Goal: Transaction & Acquisition: Purchase product/service

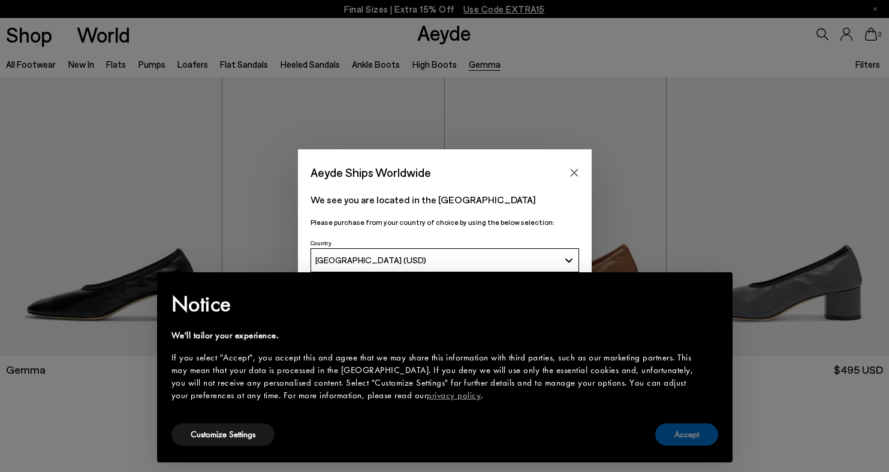
click at [685, 437] on button "Accept" at bounding box center [686, 434] width 63 height 22
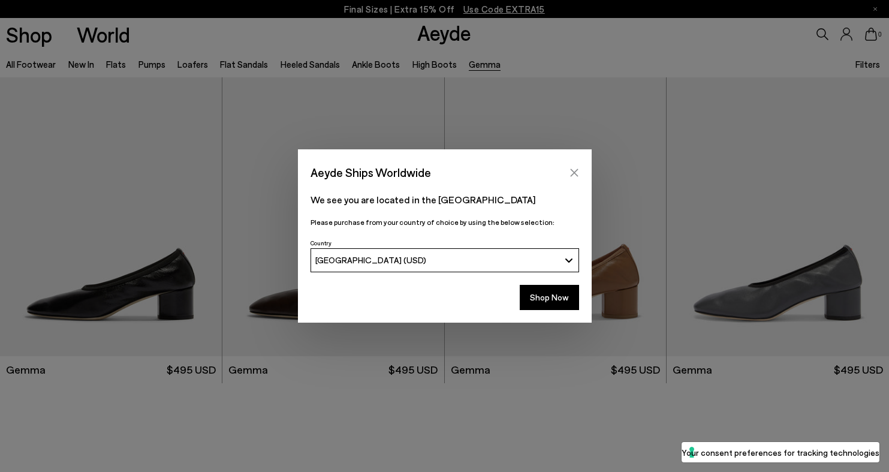
click at [576, 172] on icon "Close" at bounding box center [575, 173] width 10 height 10
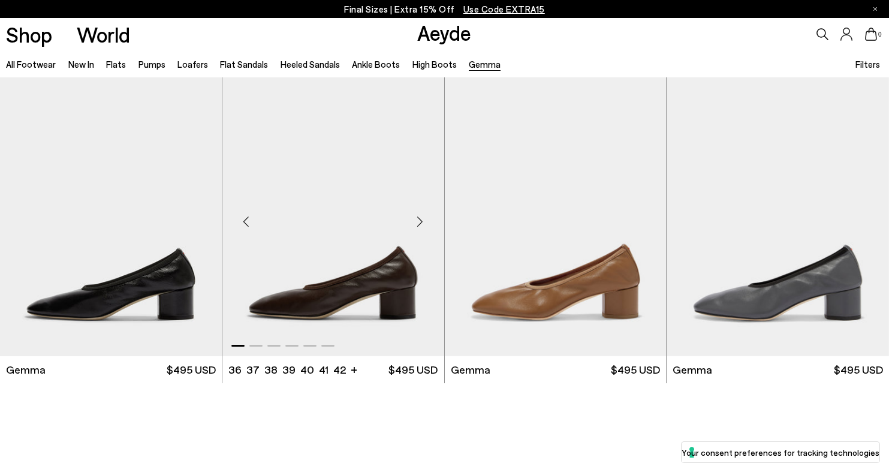
click at [362, 297] on img "1 / 6" at bounding box center [333, 216] width 222 height 279
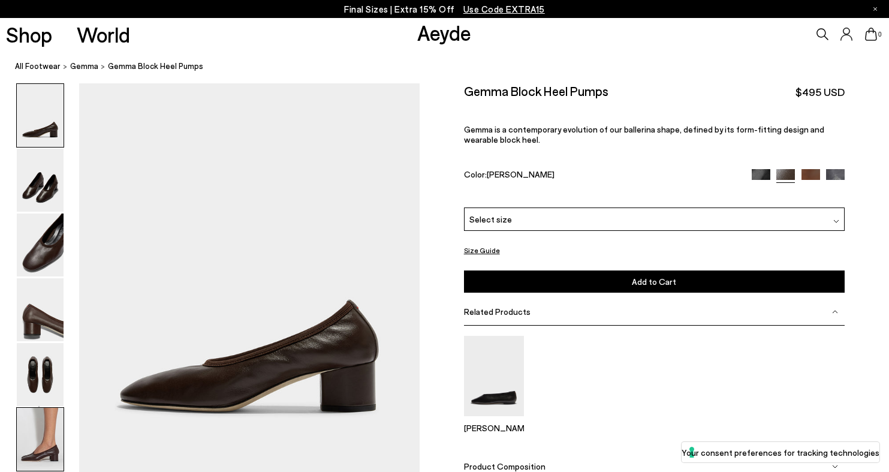
click at [44, 431] on img at bounding box center [40, 439] width 47 height 63
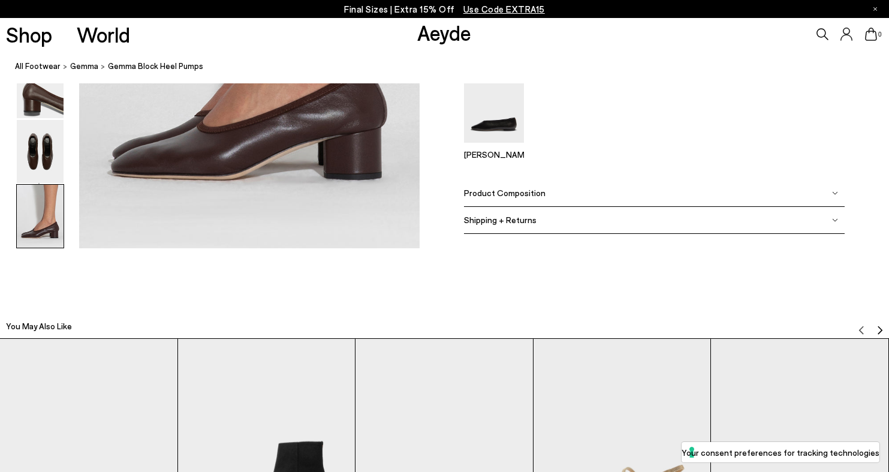
scroll to position [2663, 0]
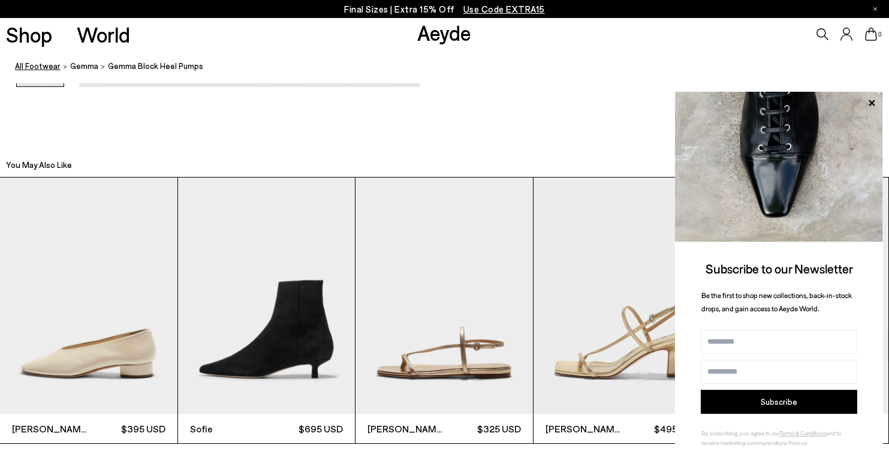
click at [39, 67] on link "All Footwear" at bounding box center [38, 66] width 46 height 13
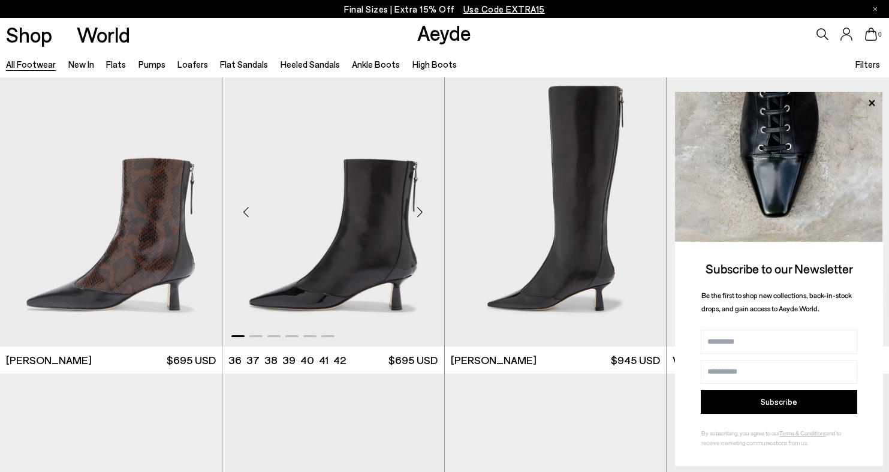
scroll to position [3738, 0]
